Goal: Use online tool/utility: Utilize a website feature to perform a specific function

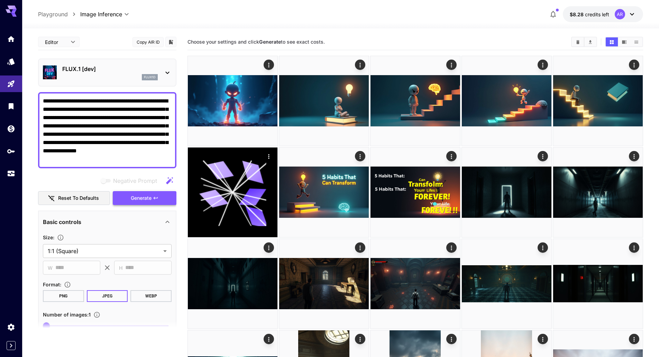
type textarea "**********"
click at [139, 191] on button "Generate" at bounding box center [145, 198] width 64 height 14
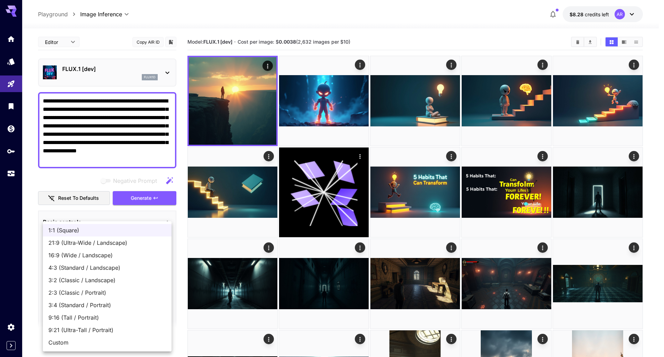
click at [70, 244] on span "21:9 (Ultra-Wide / Landscape)" at bounding box center [107, 242] width 118 height 8
type input "**********"
type input "****"
type input "***"
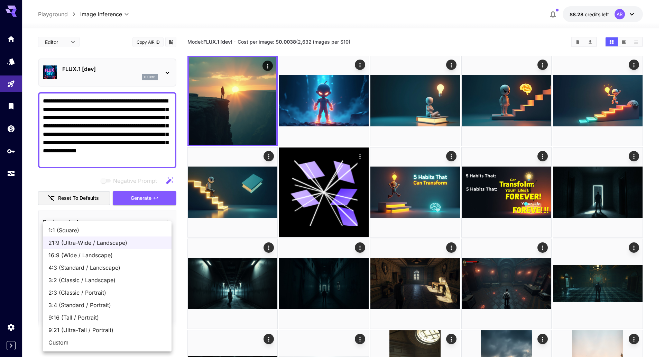
click at [78, 254] on span "16:9 (Wide / Landscape)" at bounding box center [107, 255] width 118 height 8
type input "**********"
type input "****"
type input "***"
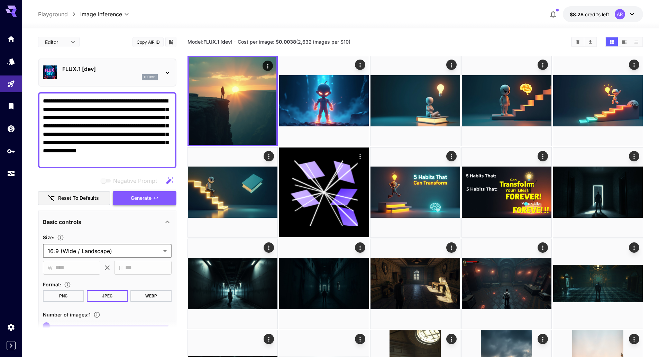
click at [137, 198] on span "Generate" at bounding box center [141, 198] width 21 height 9
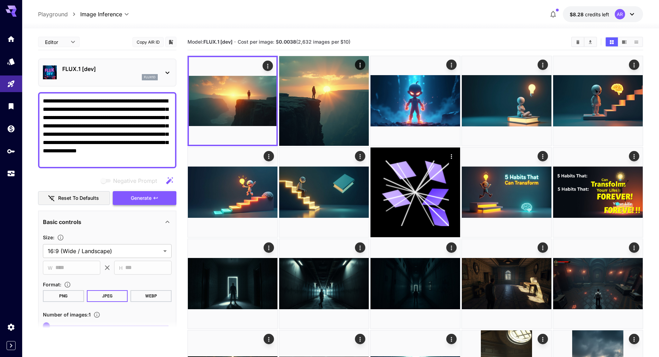
click at [149, 198] on span "Generate" at bounding box center [141, 198] width 21 height 9
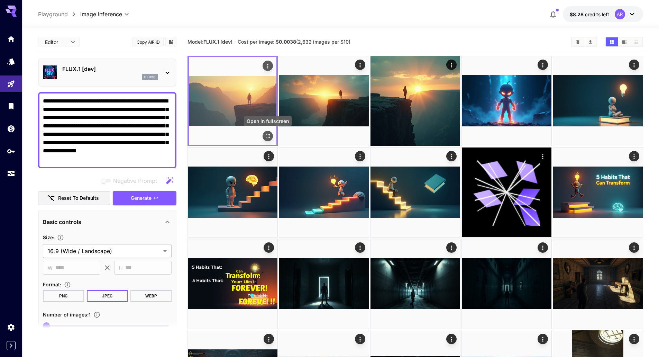
click at [268, 136] on icon "Open in fullscreen" at bounding box center [267, 136] width 7 height 7
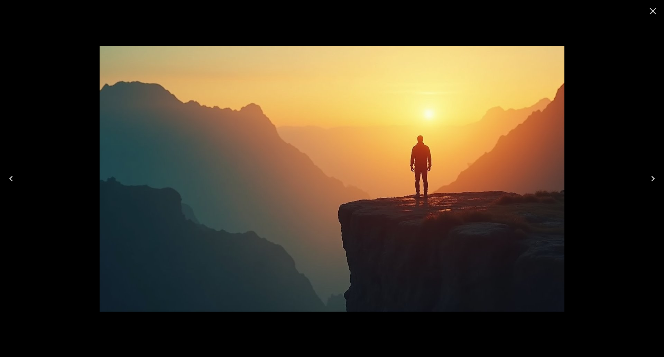
click at [62, 165] on div at bounding box center [332, 178] width 664 height 357
click at [653, 14] on icon "Close" at bounding box center [653, 11] width 11 height 11
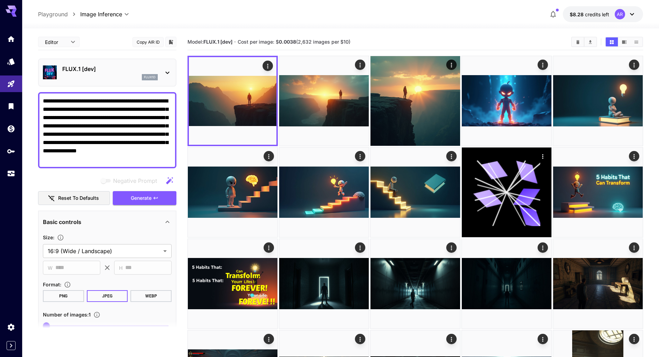
click at [116, 119] on textarea "**********" at bounding box center [107, 130] width 129 height 66
paste textarea "**********"
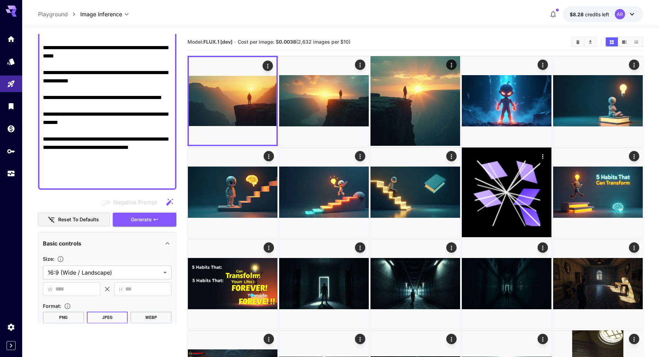
scroll to position [375, 0]
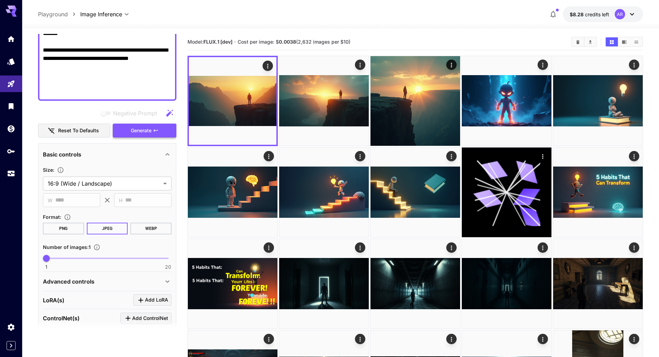
click at [148, 133] on span "Generate" at bounding box center [141, 130] width 21 height 9
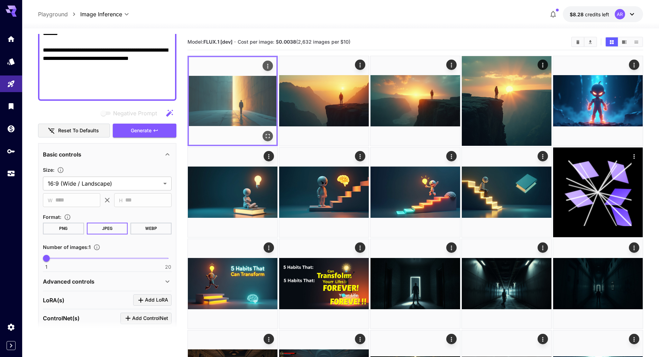
click at [271, 135] on button "Open in fullscreen" at bounding box center [268, 136] width 10 height 10
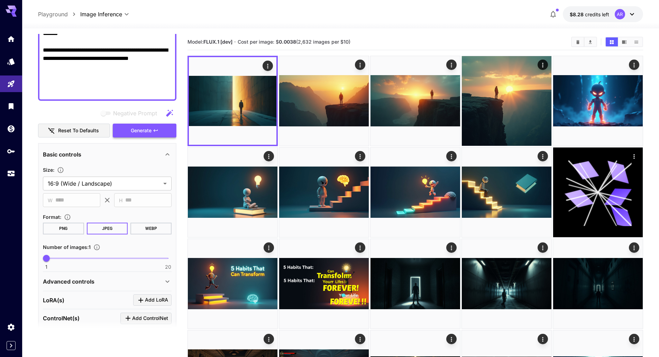
click at [155, 134] on button "Generate" at bounding box center [145, 131] width 64 height 14
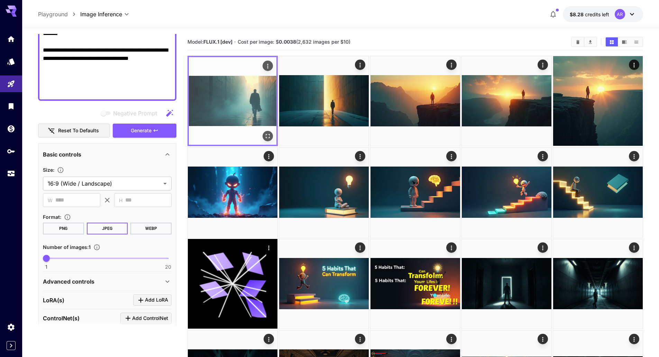
click at [230, 100] on img at bounding box center [233, 101] width 88 height 88
click at [272, 135] on button "Open in fullscreen" at bounding box center [268, 136] width 10 height 10
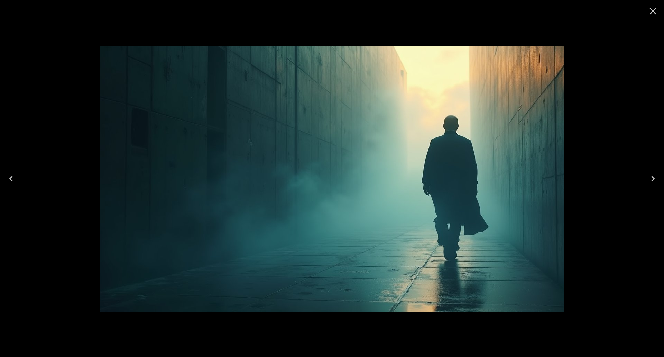
click at [333, 20] on div at bounding box center [332, 178] width 664 height 357
click at [654, 13] on icon "Close" at bounding box center [653, 11] width 11 height 11
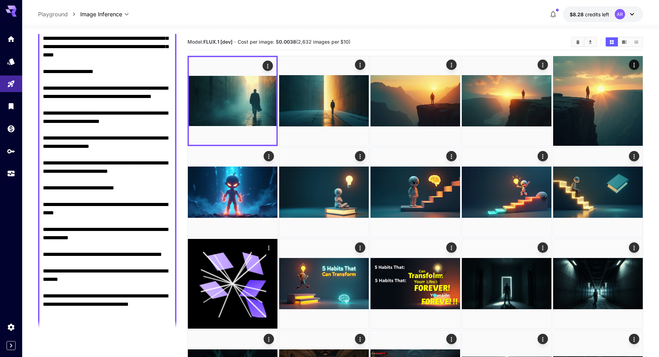
scroll to position [29, 0]
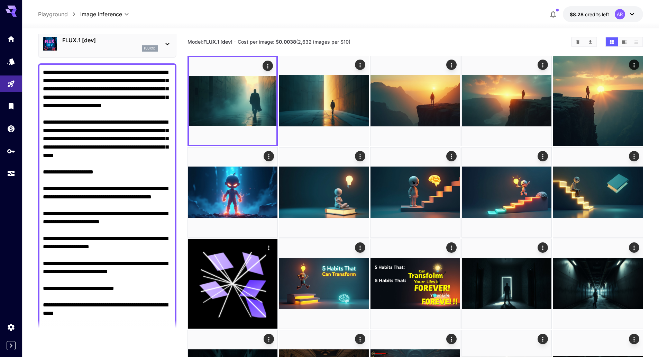
click at [128, 165] on textarea "Negative Prompt" at bounding box center [107, 255] width 129 height 374
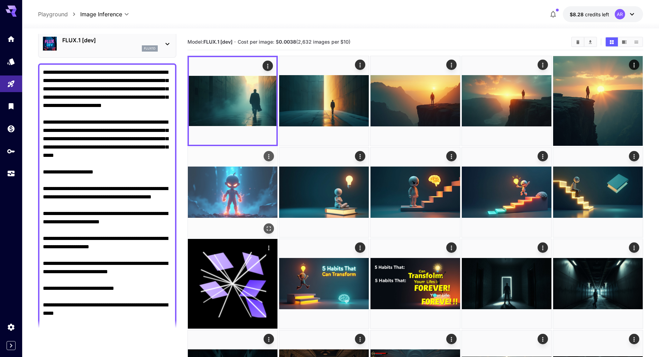
paste textarea "**********"
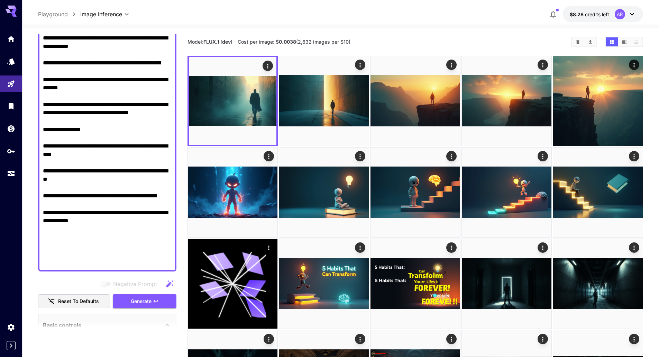
scroll to position [387, 0]
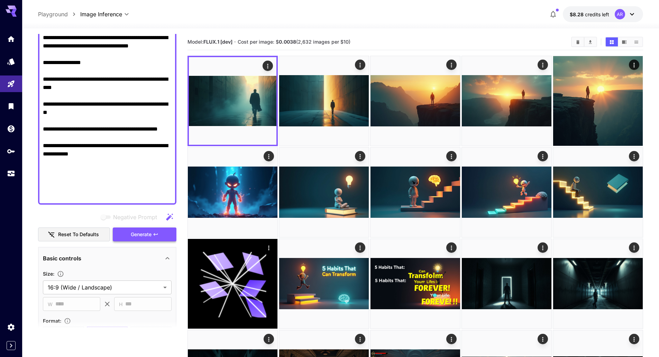
click at [149, 235] on span "Generate" at bounding box center [141, 234] width 21 height 9
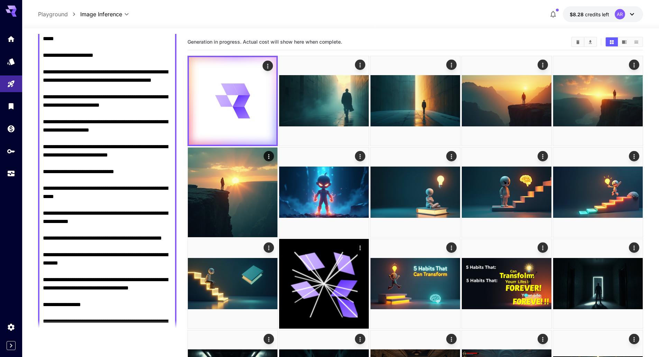
scroll to position [145, 0]
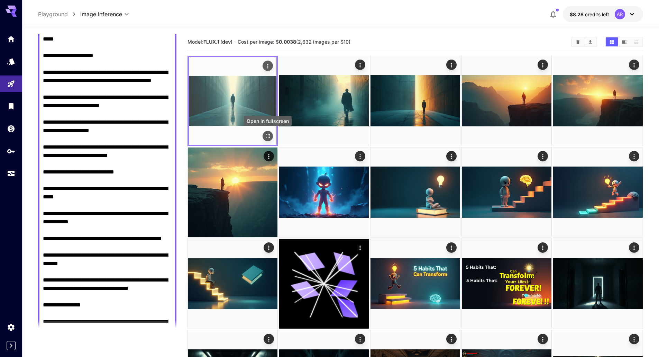
click at [267, 134] on icon "Open in fullscreen" at bounding box center [267, 136] width 7 height 7
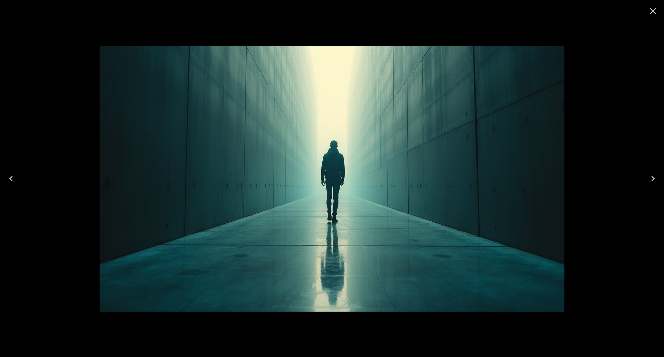
click at [335, 182] on img at bounding box center [332, 179] width 465 height 266
click at [655, 13] on icon "Close" at bounding box center [653, 11] width 7 height 7
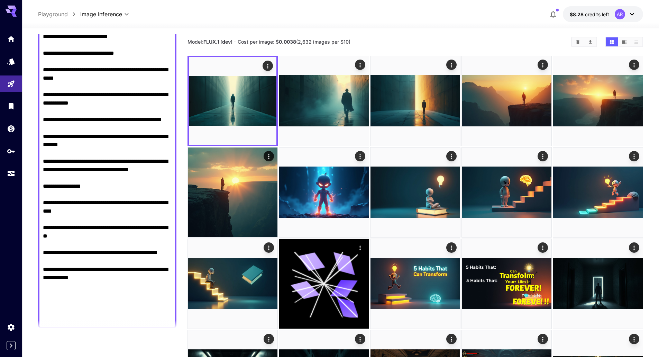
scroll to position [353, 0]
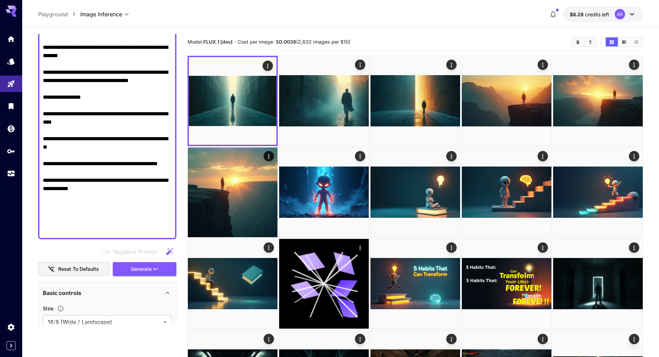
paste textarea "**********"
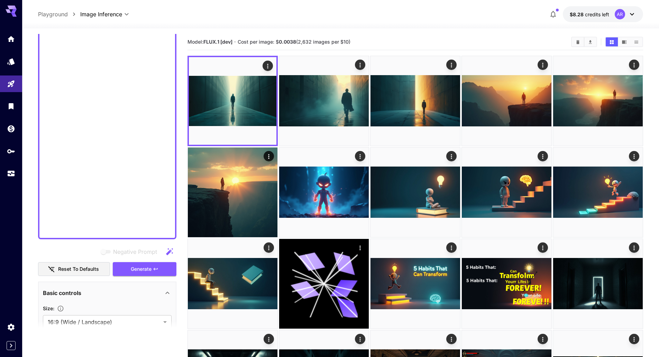
scroll to position [0, 0]
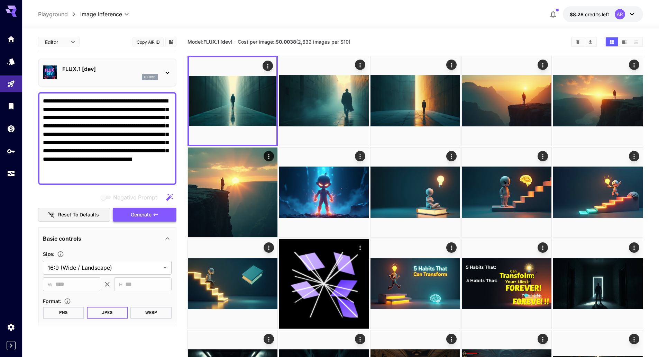
click at [134, 214] on span "Generate" at bounding box center [141, 214] width 21 height 9
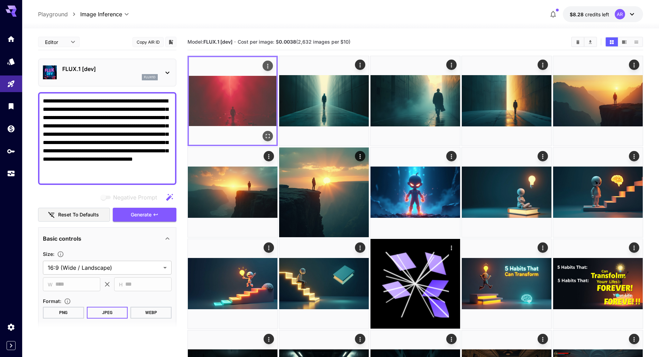
click at [269, 132] on button "Open in fullscreen" at bounding box center [268, 136] width 10 height 10
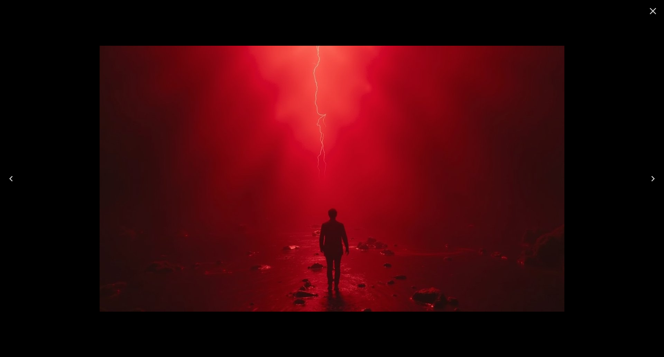
click at [651, 10] on icon "Close" at bounding box center [653, 11] width 11 height 11
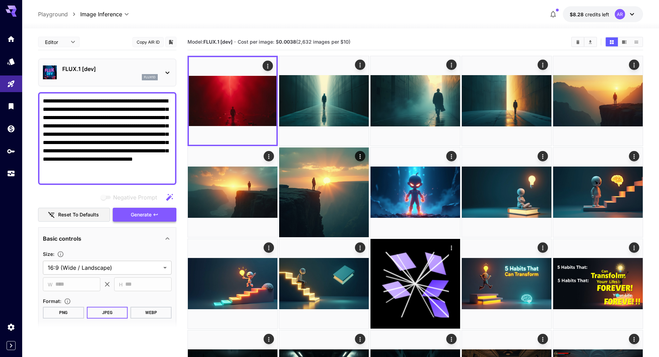
click at [129, 218] on button "Generate" at bounding box center [145, 215] width 64 height 14
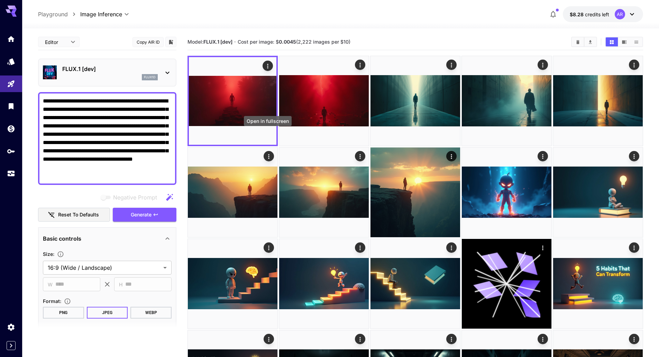
click at [0, 0] on icon "Open in fullscreen" at bounding box center [0, 0] width 0 height 0
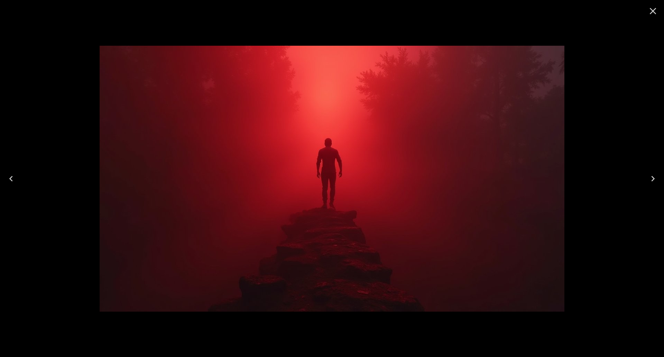
click at [654, 8] on icon "Close" at bounding box center [653, 11] width 11 height 11
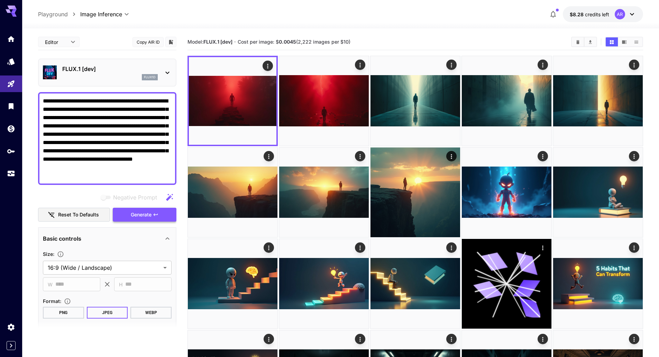
click at [150, 213] on span "Generate" at bounding box center [141, 214] width 21 height 9
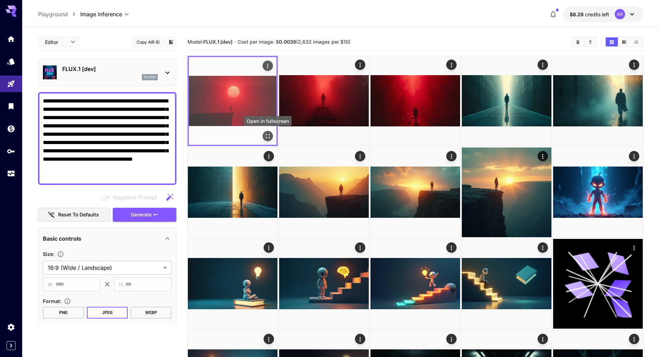
click at [268, 137] on icon "Open in fullscreen" at bounding box center [267, 136] width 7 height 7
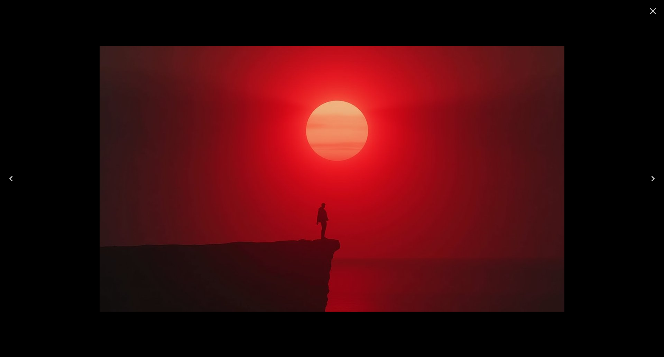
click at [655, 12] on icon "Close" at bounding box center [653, 11] width 11 height 11
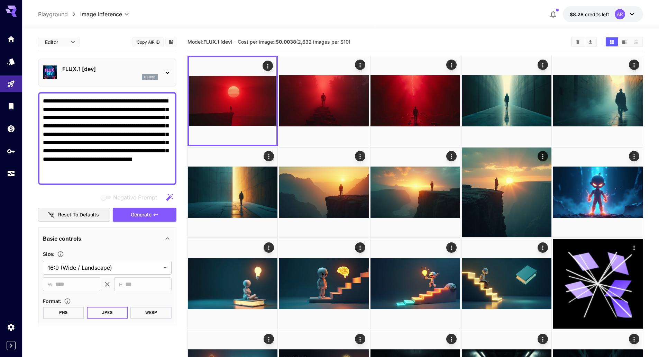
click at [99, 114] on textarea "**********" at bounding box center [107, 138] width 129 height 83
paste textarea "**********"
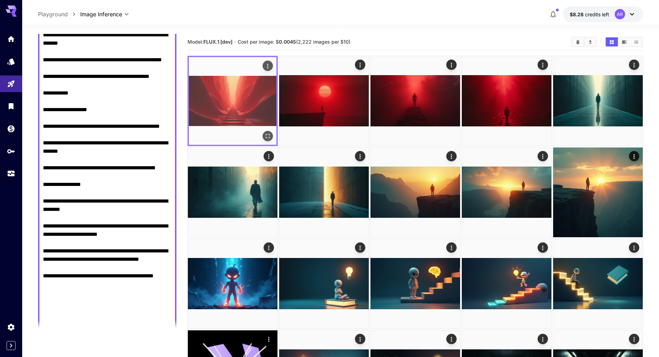
type textarea "**********"
click at [267, 132] on button "Open in fullscreen" at bounding box center [268, 136] width 10 height 10
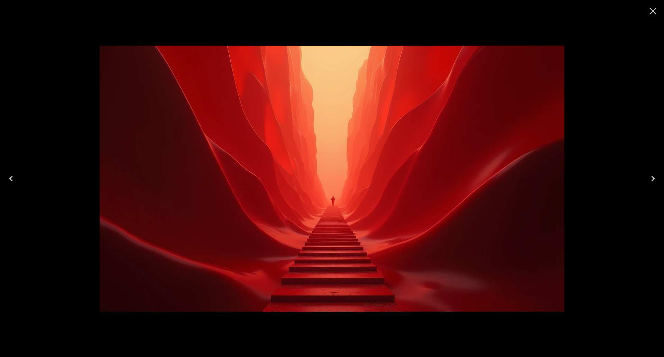
click at [653, 6] on icon "Close" at bounding box center [653, 11] width 11 height 11
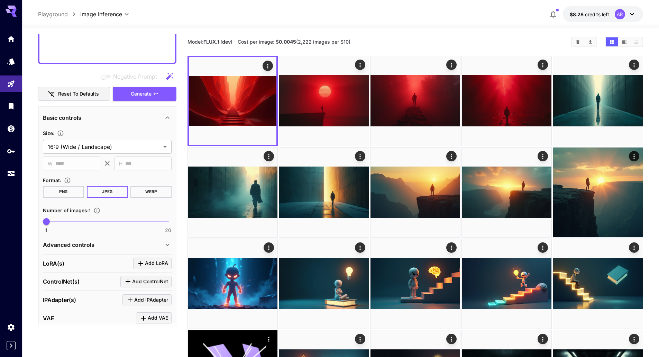
scroll to position [397, 0]
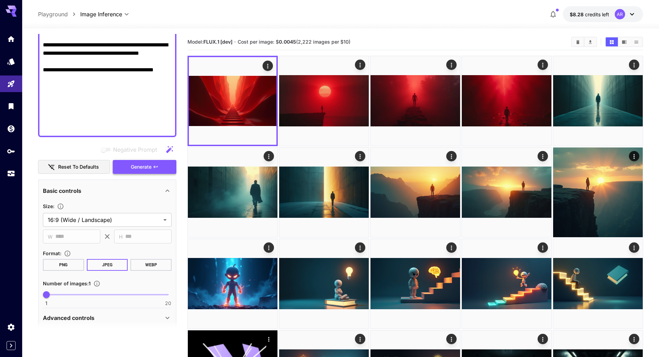
click at [135, 170] on span "Generate" at bounding box center [141, 167] width 21 height 9
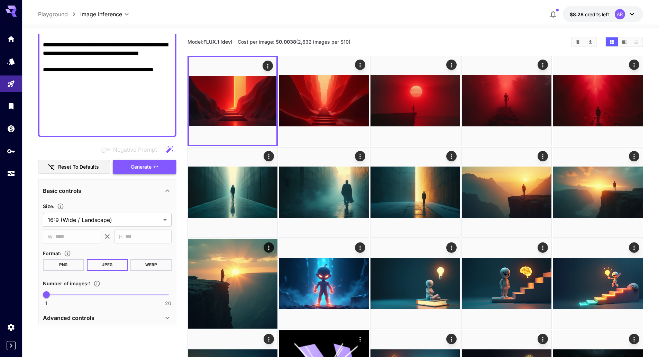
drag, startPoint x: 135, startPoint y: 170, endPoint x: 132, endPoint y: 168, distance: 3.7
click at [132, 168] on span "Generate" at bounding box center [141, 167] width 21 height 9
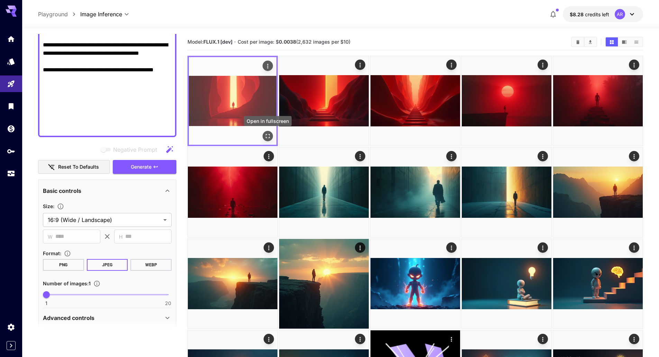
click at [264, 134] on icon "Open in fullscreen" at bounding box center [267, 136] width 7 height 7
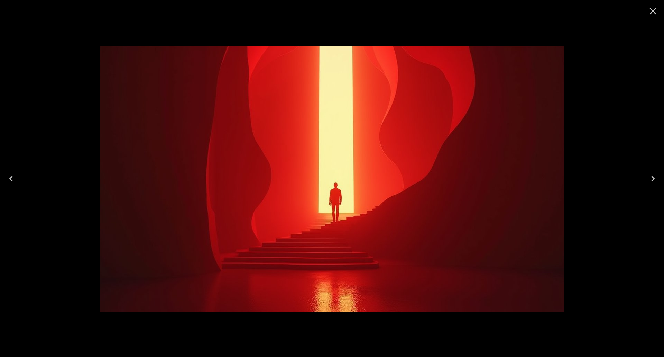
click at [652, 13] on icon "Close" at bounding box center [653, 11] width 7 height 7
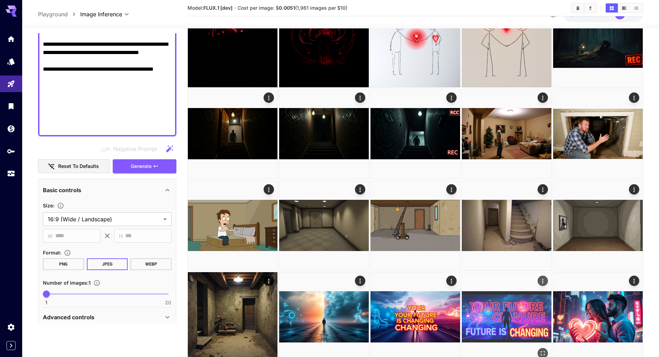
scroll to position [1350, 0]
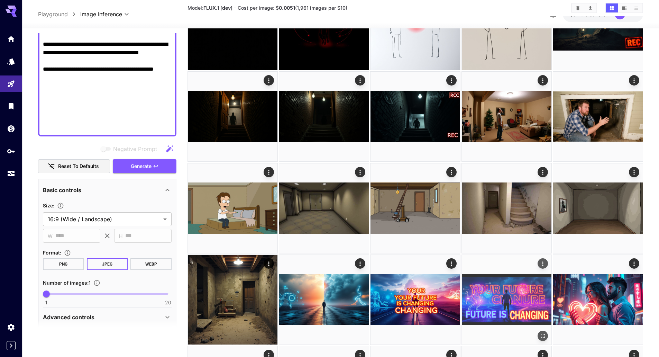
drag, startPoint x: 491, startPoint y: 338, endPoint x: 475, endPoint y: 345, distance: 17.2
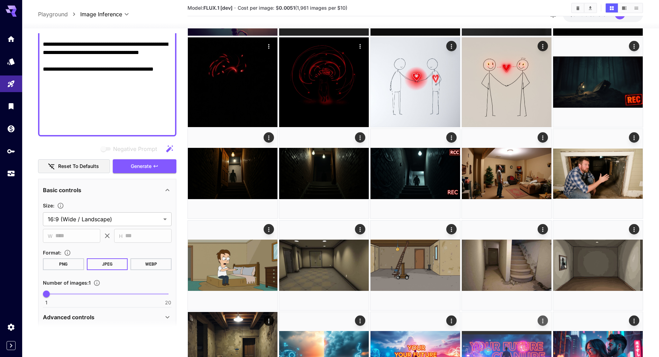
scroll to position [1286, 0]
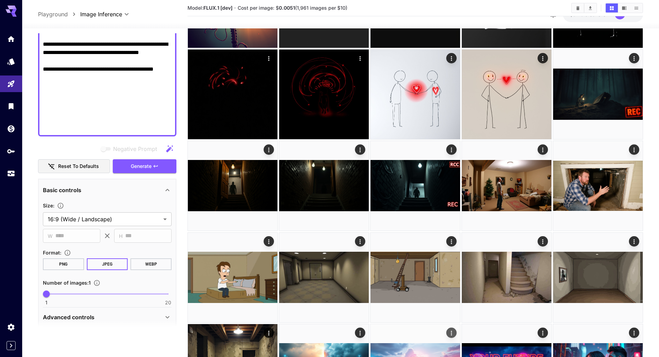
drag, startPoint x: 432, startPoint y: 333, endPoint x: 450, endPoint y: 330, distance: 18.6
drag, startPoint x: 450, startPoint y: 330, endPoint x: 454, endPoint y: 329, distance: 3.9
drag, startPoint x: 454, startPoint y: 329, endPoint x: 454, endPoint y: 337, distance: 8.3
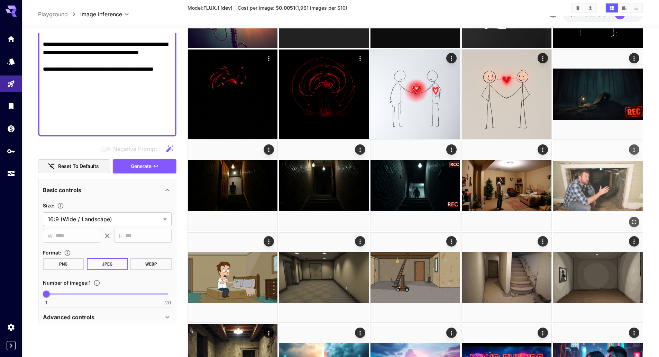
drag, startPoint x: 454, startPoint y: 337, endPoint x: 634, endPoint y: 184, distance: 236.4
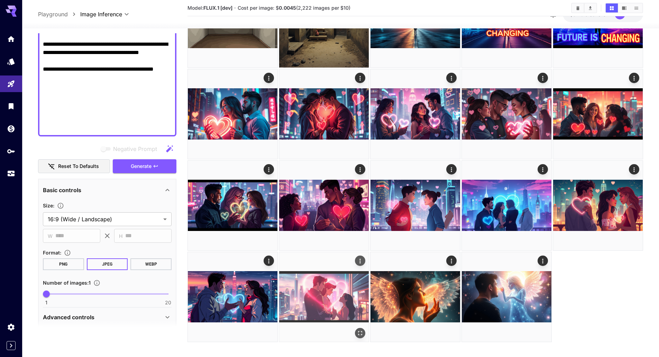
scroll to position [1637, 0]
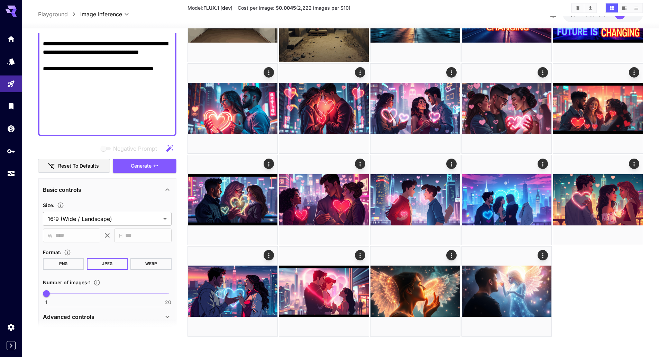
drag, startPoint x: 15, startPoint y: 326, endPoint x: 13, endPoint y: 331, distance: 5.8
drag, startPoint x: 13, startPoint y: 331, endPoint x: 7, endPoint y: 338, distance: 9.6
drag, startPoint x: 6, startPoint y: 337, endPoint x: 0, endPoint y: 343, distance: 8.3
click at [0, 343] on div "Settings" at bounding box center [13, 337] width 26 height 16
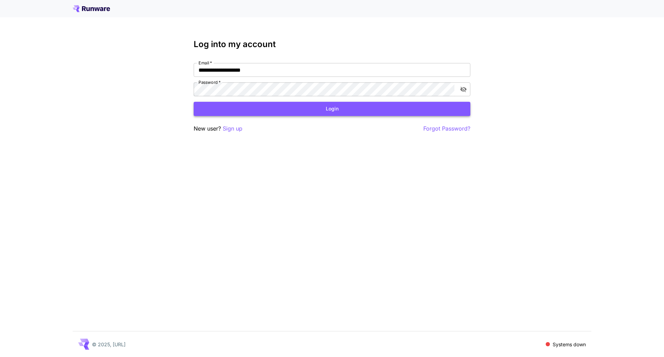
click at [265, 105] on button "Login" at bounding box center [332, 109] width 277 height 14
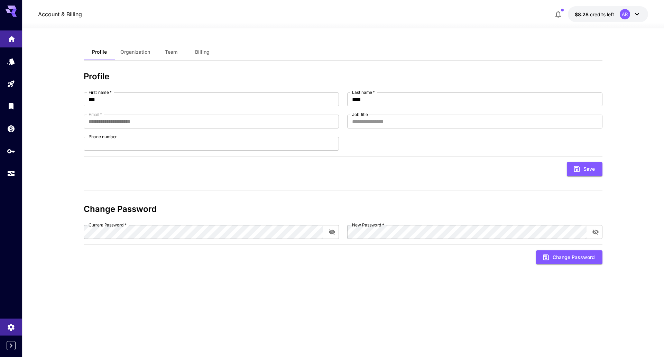
click at [9, 46] on link at bounding box center [11, 38] width 22 height 17
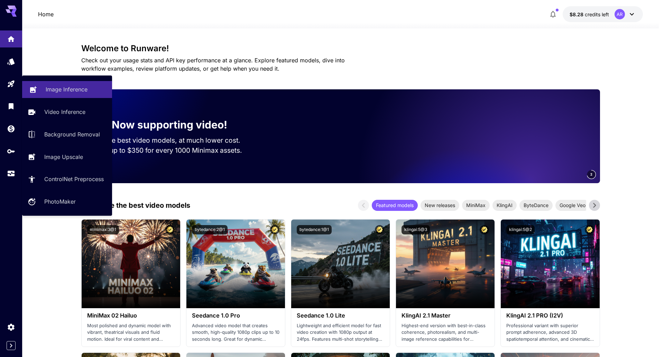
click at [51, 89] on p "Image Inference" at bounding box center [67, 89] width 42 height 8
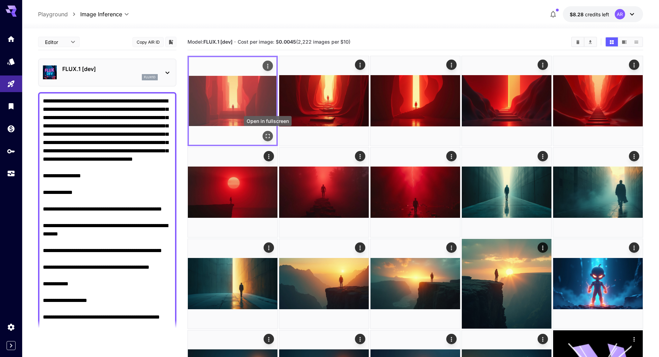
click at [270, 133] on icon "Open in fullscreen" at bounding box center [267, 136] width 7 height 7
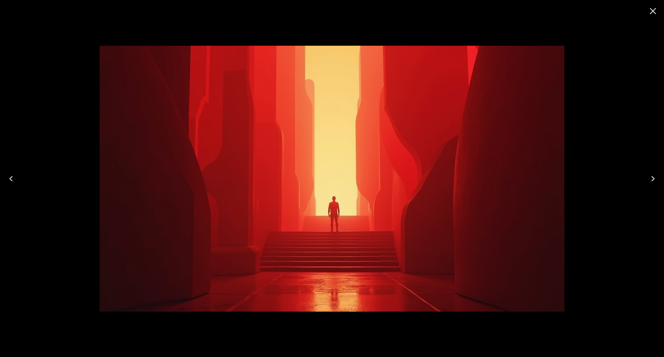
click at [651, 180] on icon "Next" at bounding box center [653, 178] width 11 height 11
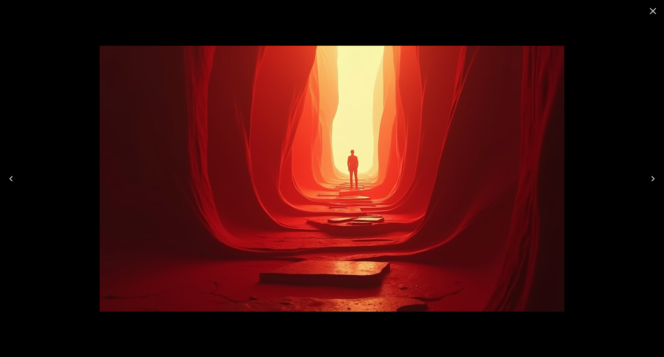
click at [651, 180] on icon "Next" at bounding box center [653, 178] width 11 height 11
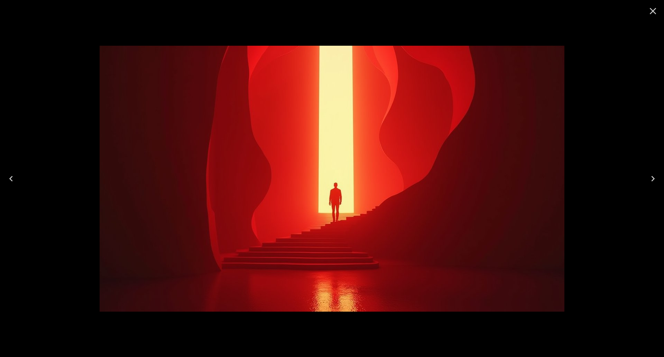
click at [657, 15] on icon "Close" at bounding box center [653, 11] width 11 height 11
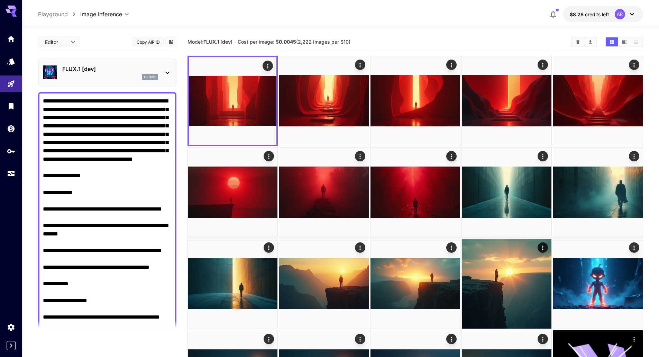
click at [111, 165] on textarea "Negative Prompt" at bounding box center [107, 313] width 129 height 432
paste textarea "**********"
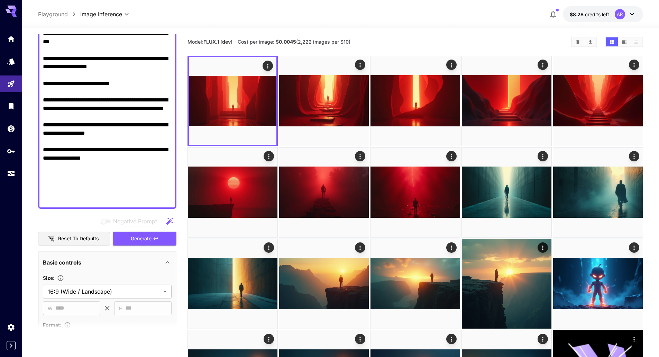
scroll to position [598, 0]
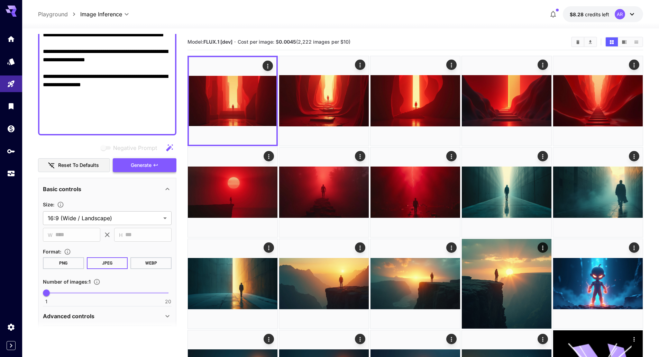
type textarea "**********"
click at [144, 163] on span "Generate" at bounding box center [141, 165] width 21 height 9
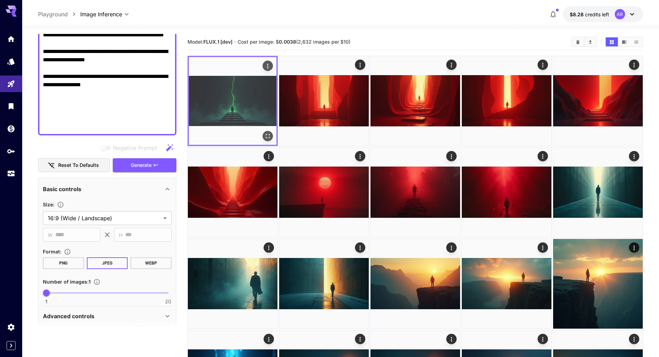
click at [270, 131] on button "Open in fullscreen" at bounding box center [268, 136] width 10 height 10
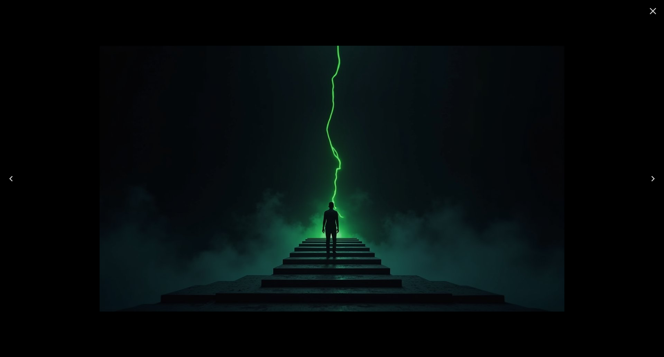
click at [658, 10] on icon "Close" at bounding box center [653, 11] width 11 height 11
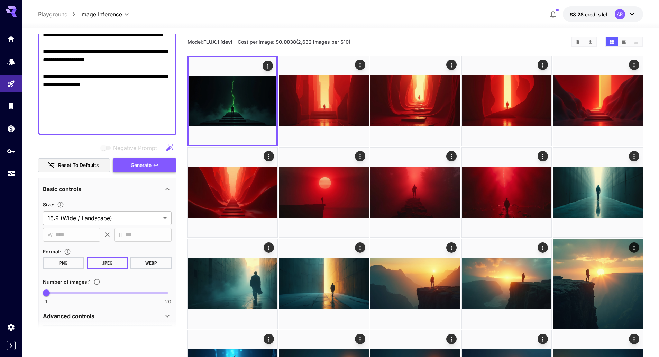
click at [139, 162] on span "Generate" at bounding box center [141, 165] width 21 height 9
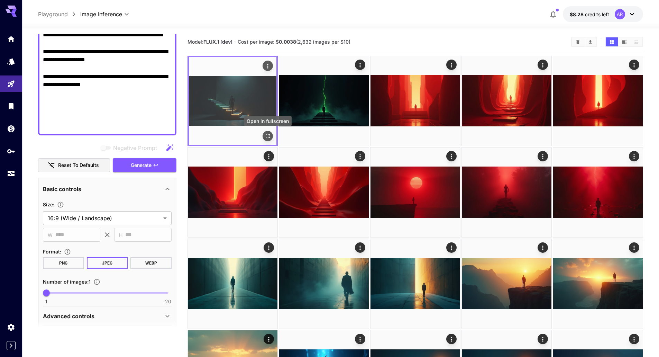
click at [265, 136] on icon "Open in fullscreen" at bounding box center [267, 136] width 7 height 7
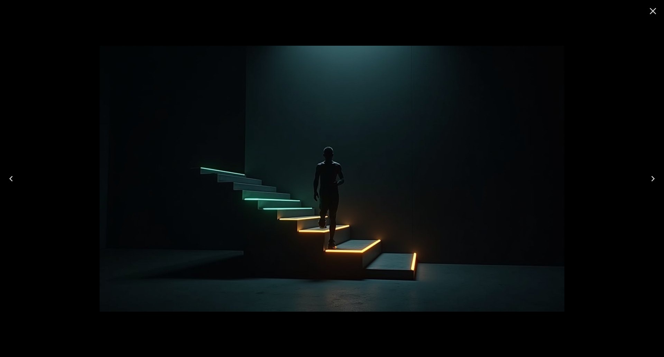
click at [651, 11] on icon "Close" at bounding box center [653, 11] width 11 height 11
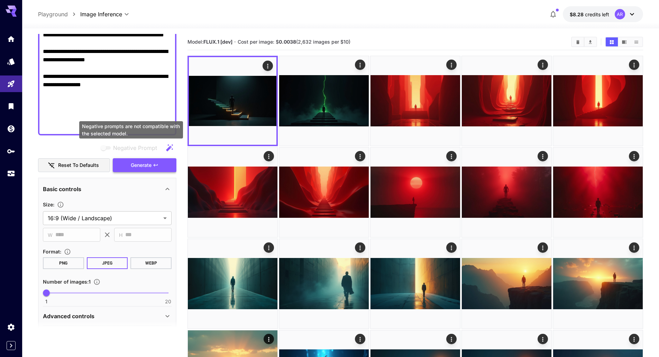
click at [139, 163] on span "Generate" at bounding box center [141, 165] width 21 height 9
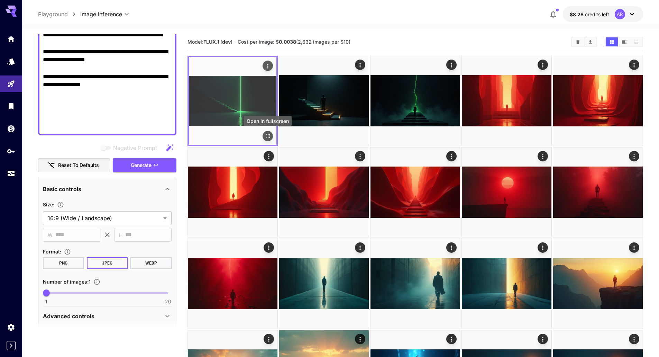
click at [265, 135] on icon "Open in fullscreen" at bounding box center [267, 136] width 7 height 7
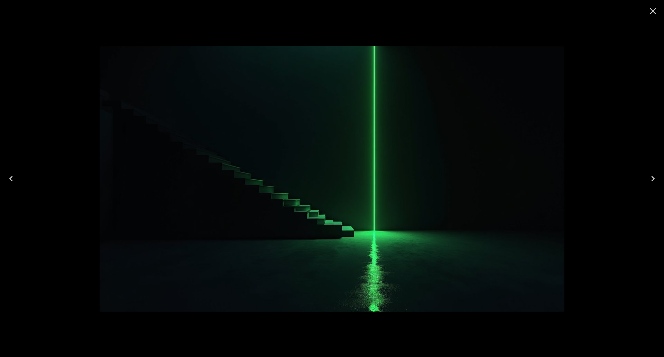
click at [654, 13] on icon "Close" at bounding box center [653, 11] width 11 height 11
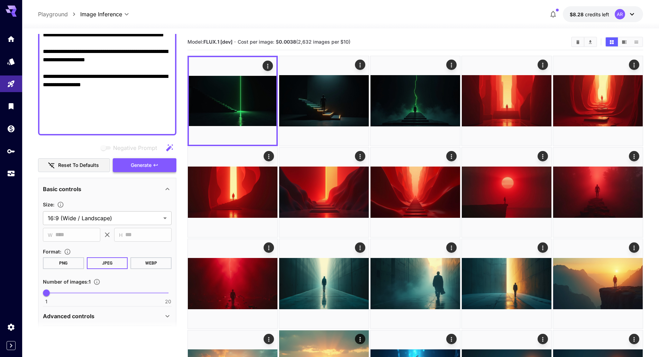
click at [141, 161] on span "Generate" at bounding box center [141, 165] width 21 height 9
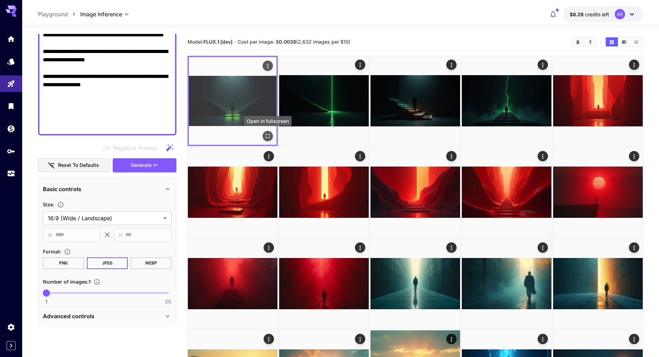
click at [269, 136] on icon "Open in fullscreen" at bounding box center [267, 136] width 7 height 7
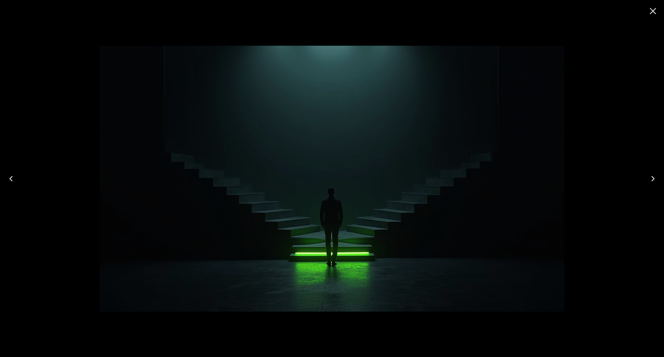
click at [658, 12] on icon "Close" at bounding box center [653, 11] width 11 height 11
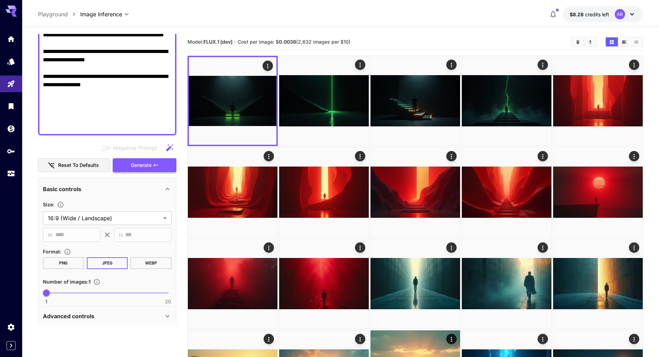
click at [159, 165] on button "Generate" at bounding box center [145, 165] width 64 height 14
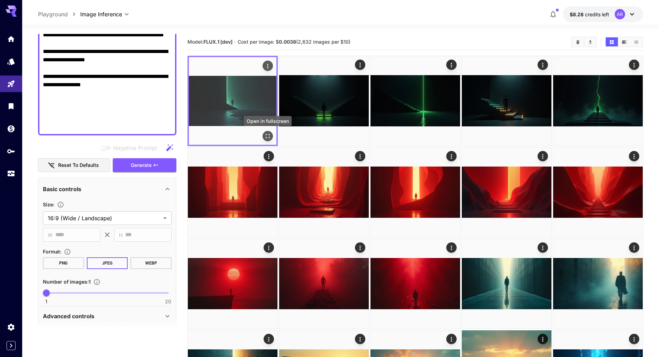
click at [270, 135] on icon "Open in fullscreen" at bounding box center [268, 136] width 4 height 4
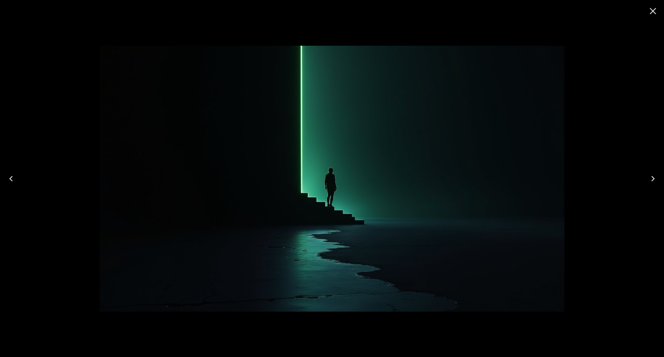
click at [653, 14] on icon "Close" at bounding box center [653, 11] width 11 height 11
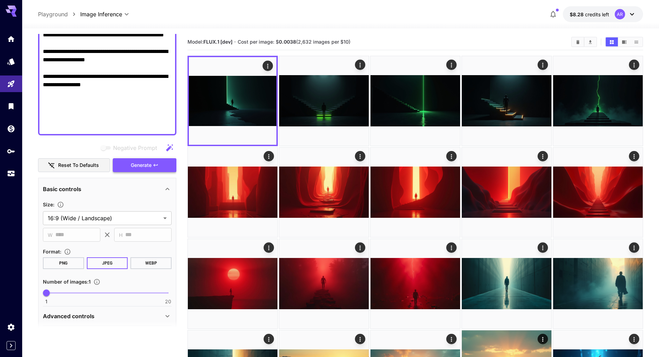
click at [131, 167] on span "Generate" at bounding box center [141, 165] width 21 height 9
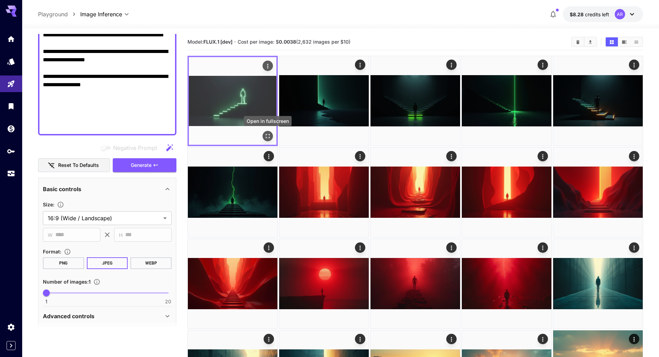
click at [266, 134] on icon "Open in fullscreen" at bounding box center [268, 136] width 4 height 4
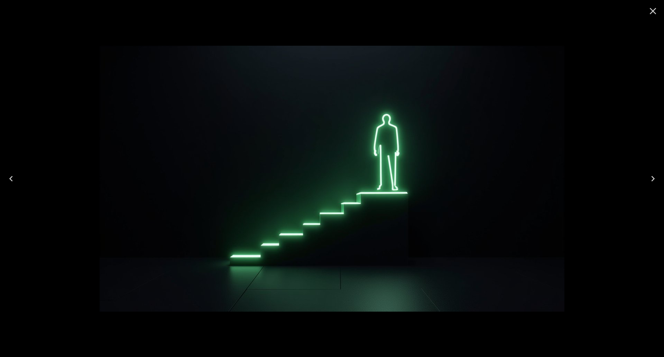
click at [652, 8] on icon "Close" at bounding box center [653, 11] width 11 height 11
